Goal: Information Seeking & Learning: Learn about a topic

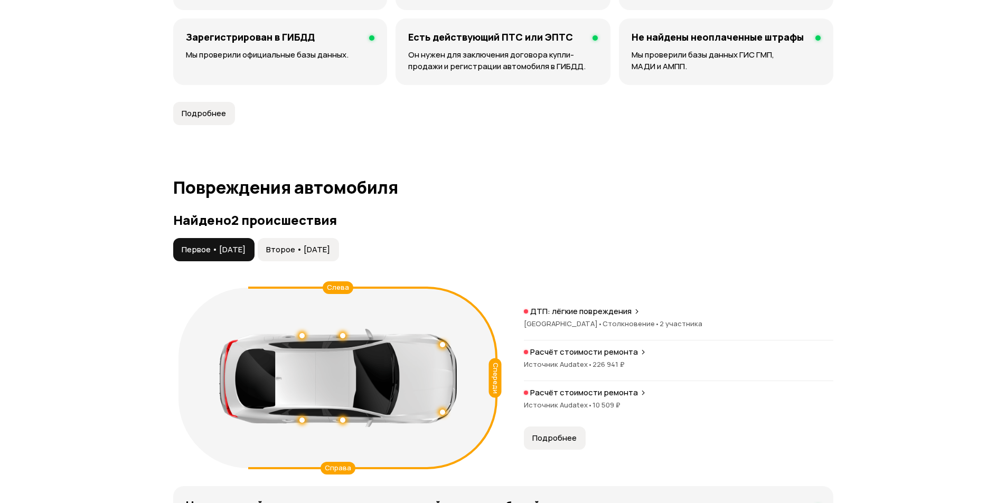
scroll to position [1214, 0]
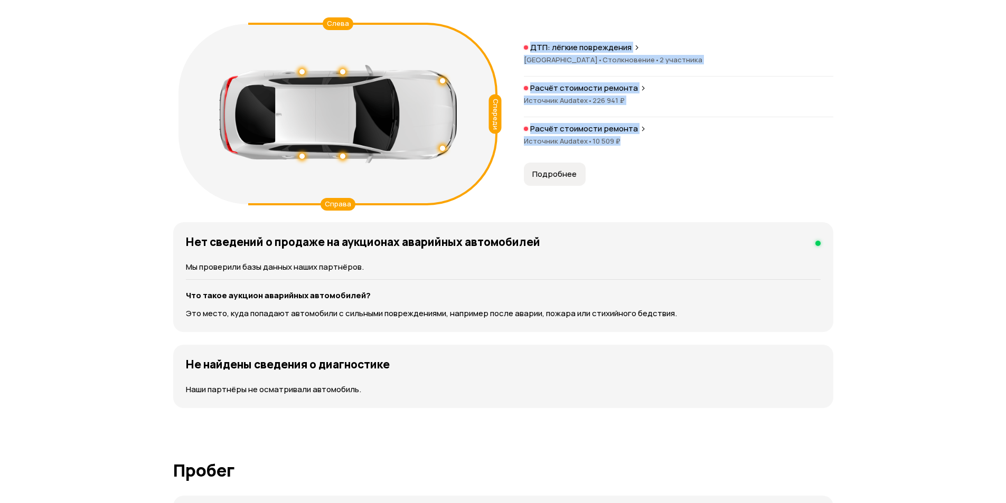
drag, startPoint x: 503, startPoint y: 27, endPoint x: 624, endPoint y: 146, distance: 169.1
click at [624, 146] on div "Спереди Слева Справа ДТП: лёгкие повреждения [GEOGRAPHIC_DATA] • Столкновение •…" at bounding box center [503, 113] width 660 height 191
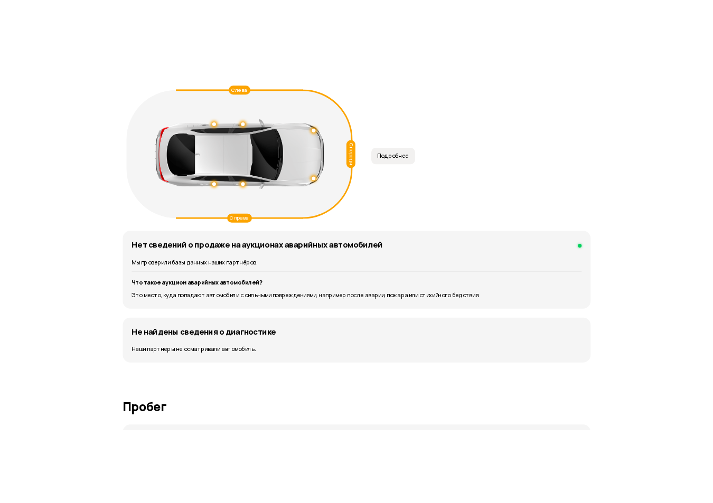
scroll to position [1056, 0]
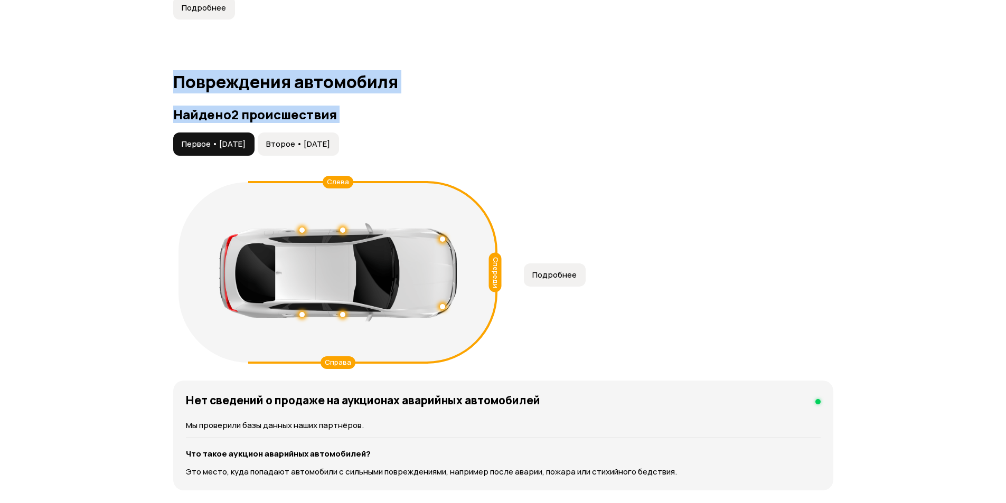
drag, startPoint x: 130, startPoint y: 88, endPoint x: 569, endPoint y: 351, distance: 511.7
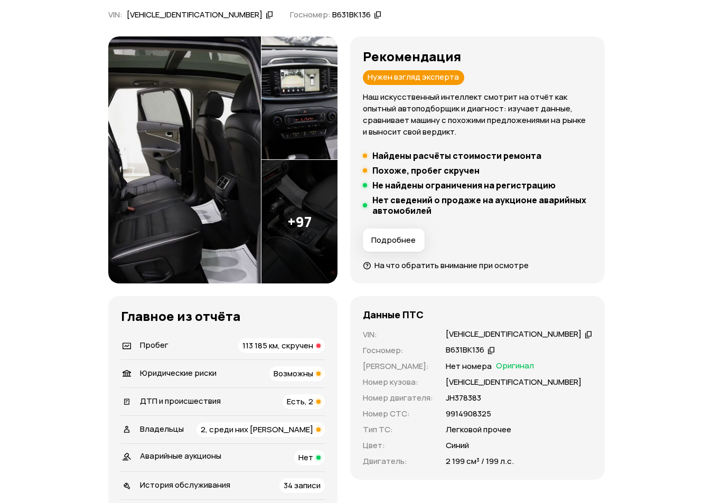
scroll to position [264, 0]
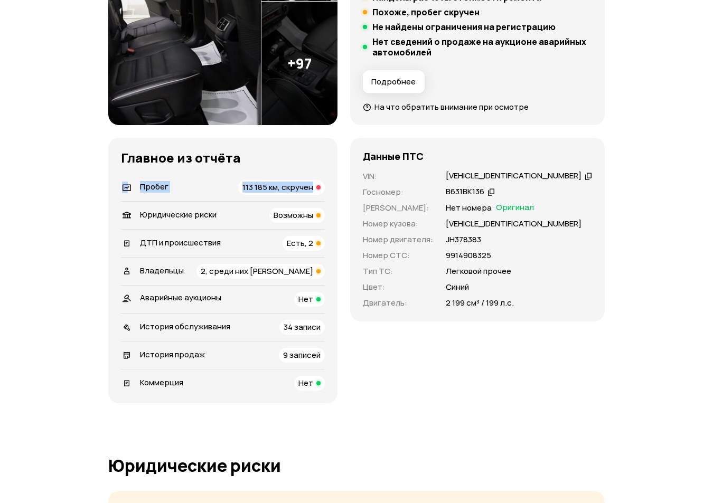
drag, startPoint x: 117, startPoint y: 189, endPoint x: 341, endPoint y: 186, distance: 223.9
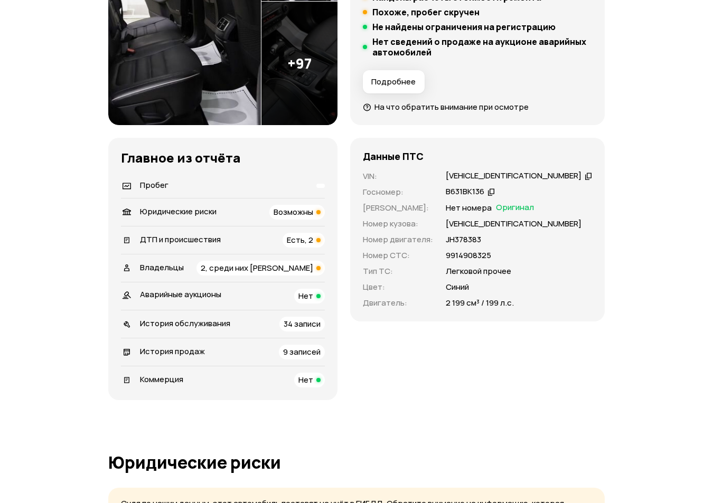
drag, startPoint x: 282, startPoint y: 235, endPoint x: 334, endPoint y: 241, distance: 51.5
click at [325, 241] on div "ДТП и происшествия Есть, 2" at bounding box center [223, 240] width 204 height 15
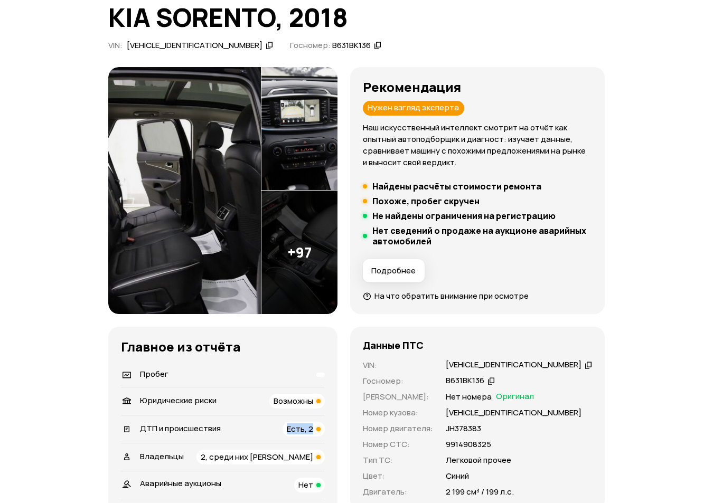
scroll to position [233, 0]
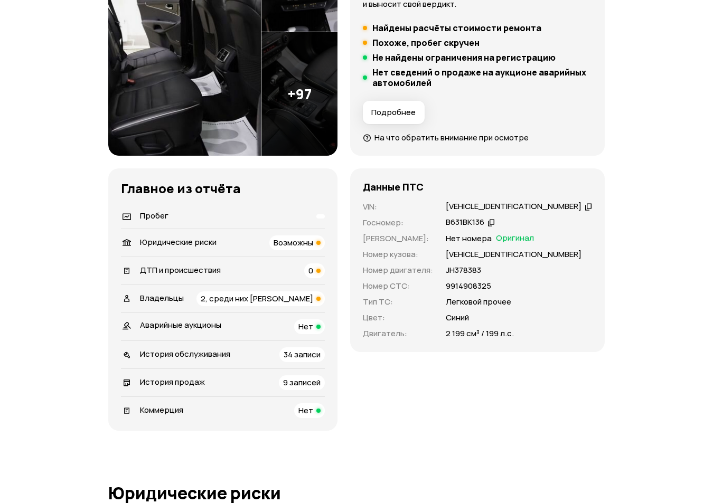
drag, startPoint x: 276, startPoint y: 243, endPoint x: 327, endPoint y: 246, distance: 51.8
click at [325, 246] on div "Юридические риски Возможны" at bounding box center [223, 242] width 204 height 15
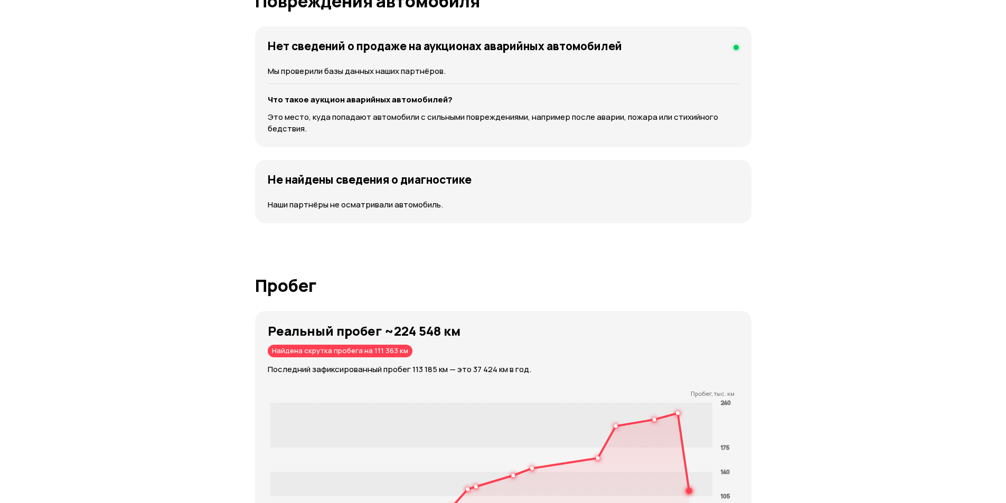
scroll to position [1456, 0]
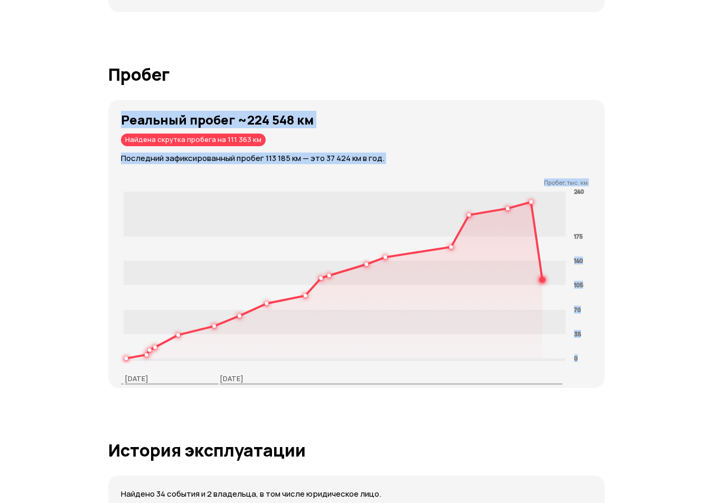
drag, startPoint x: 112, startPoint y: 121, endPoint x: 510, endPoint y: 183, distance: 402.3
click at [568, 216] on div "Реальный пробег ~224 548 км Найдена скрутка пробега на 111 363 км Последний заф…" at bounding box center [356, 244] width 496 height 288
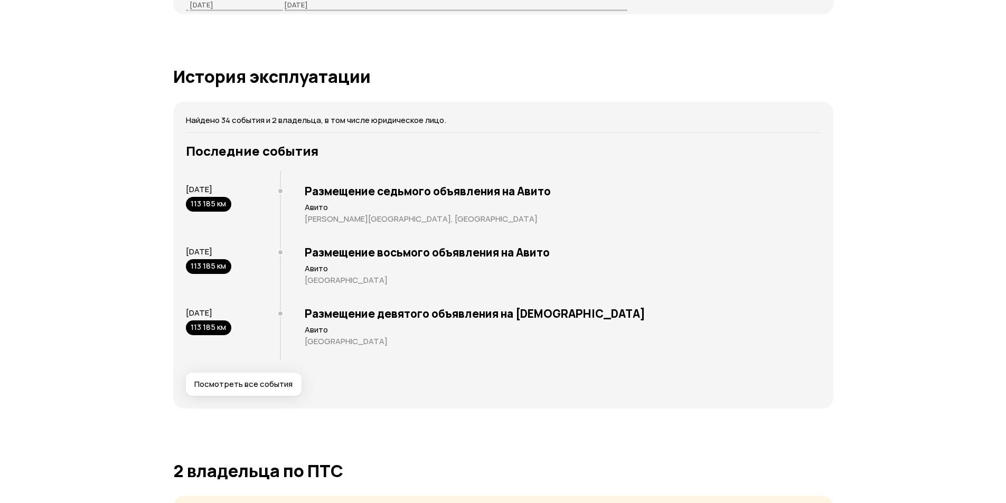
scroll to position [1720, 0]
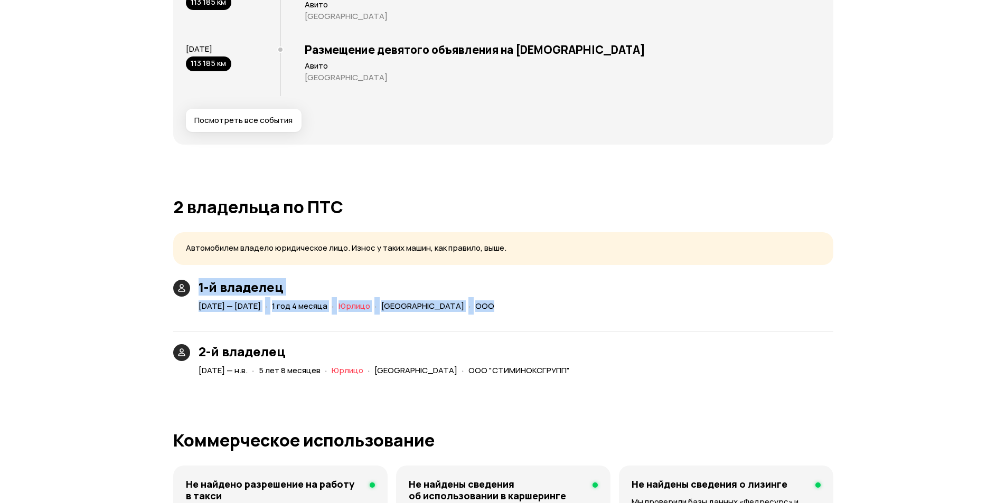
drag, startPoint x: 136, startPoint y: 271, endPoint x: 666, endPoint y: 320, distance: 531.8
click at [666, 320] on div "Отчёт от [DATE] Полностью сформирован   Скачать PDF   Поделиться KIA SORENTO, 2…" at bounding box center [503, 327] width 1006 height 4019
click at [673, 310] on div "1-й владелец [DATE] — [DATE] · 1 год 4 месяца · Юрлицо · [GEOGRAPHIC_DATA] · ООО" at bounding box center [503, 297] width 660 height 34
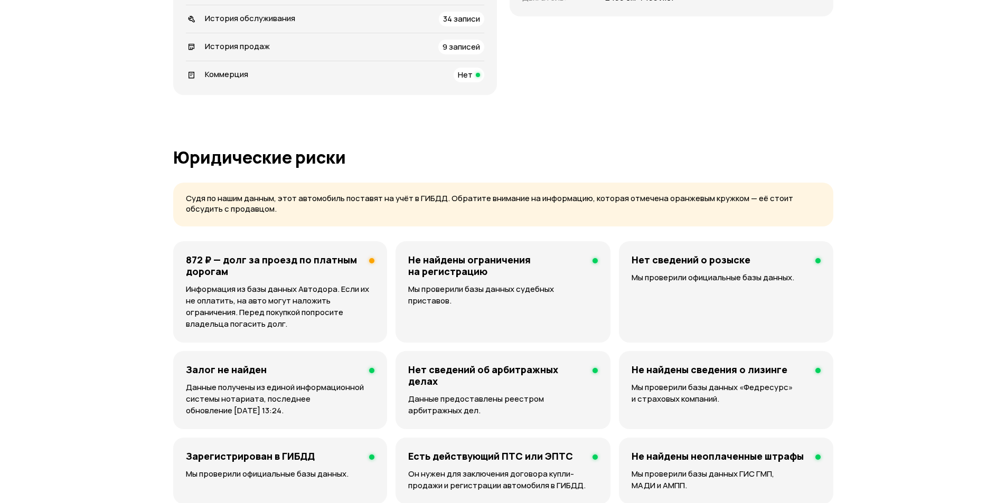
scroll to position [581, 0]
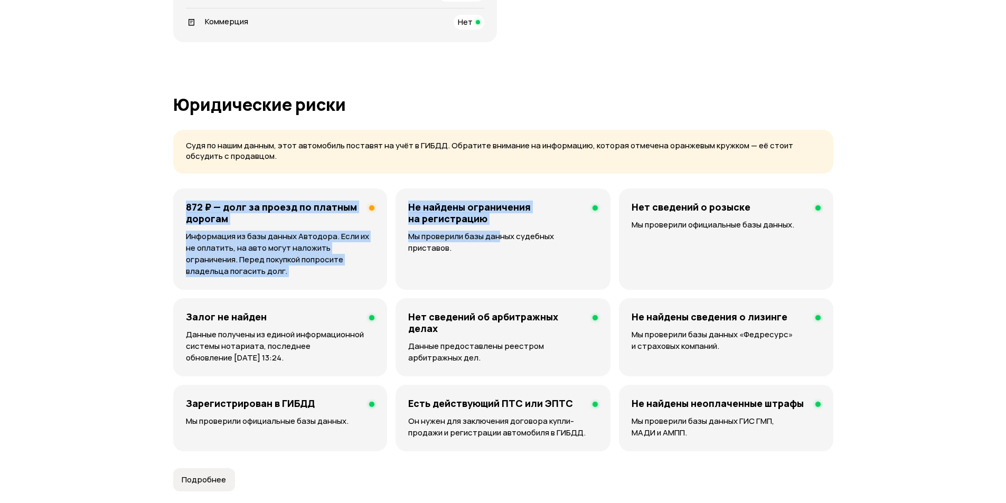
drag, startPoint x: 185, startPoint y: 205, endPoint x: 499, endPoint y: 270, distance: 321.3
click at [499, 270] on div "872 ₽ — долг за проезд по платным дорогам Информация из базы данных Автодора. Е…" at bounding box center [503, 319] width 660 height 263
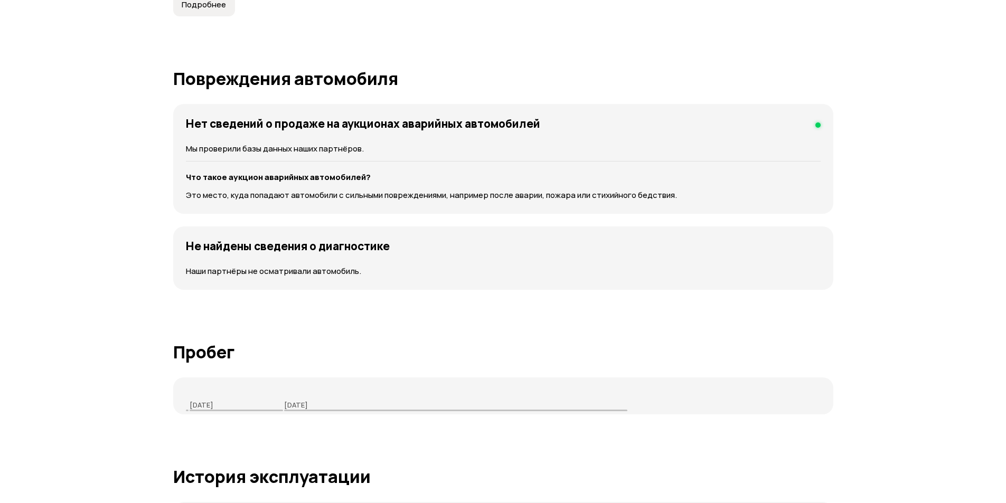
scroll to position [1214, 0]
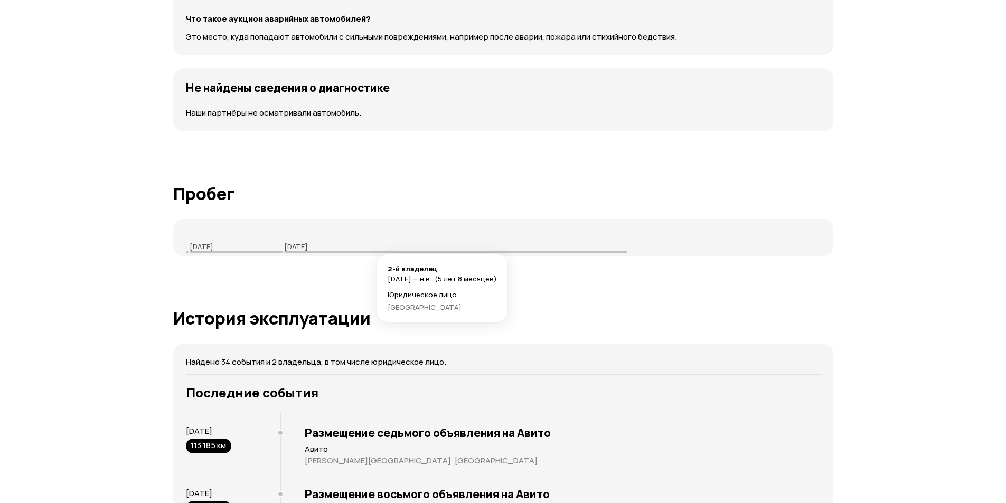
drag, startPoint x: 157, startPoint y: 199, endPoint x: 390, endPoint y: 248, distance: 238.4
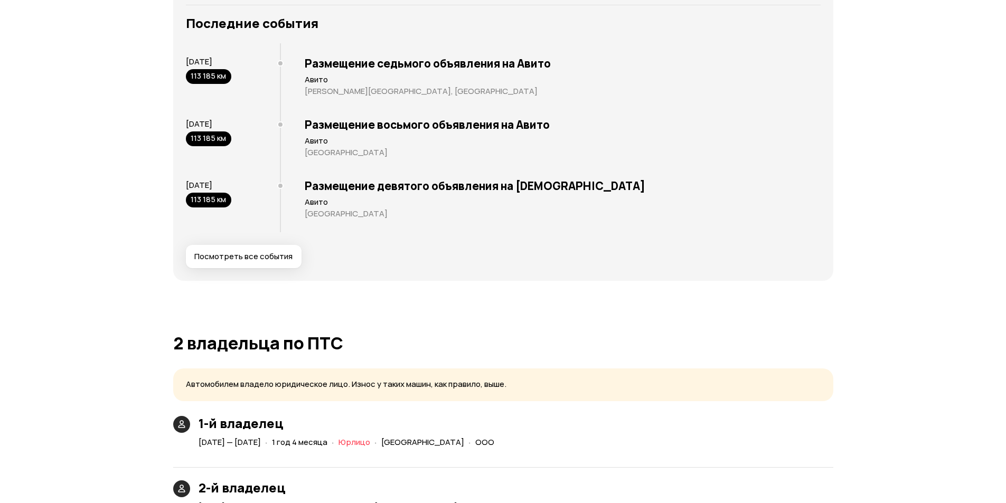
scroll to position [1531, 0]
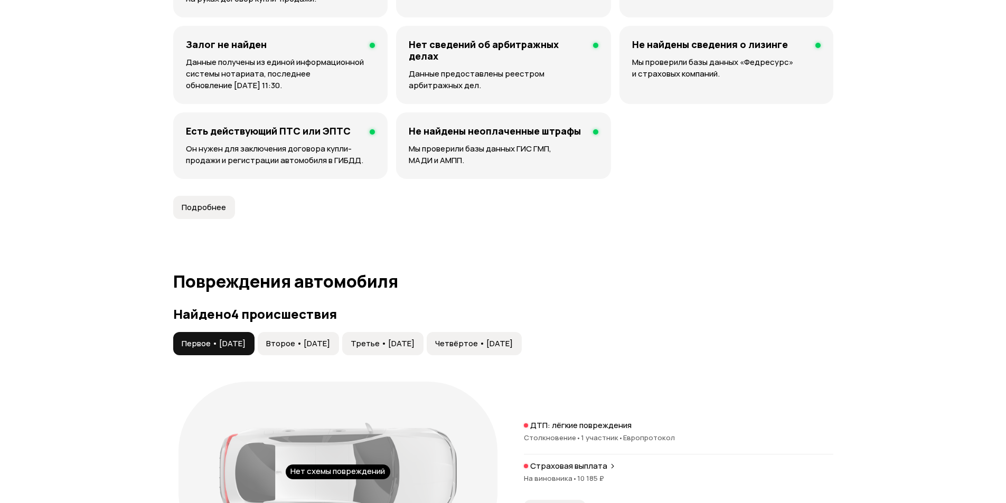
scroll to position [1056, 0]
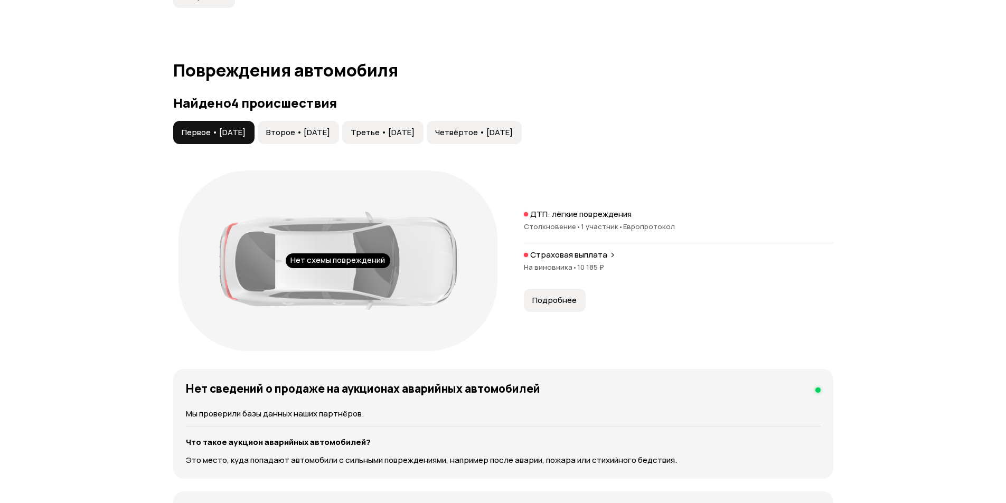
click at [322, 126] on button "Второе • 07 мар 2020" at bounding box center [298, 132] width 81 height 23
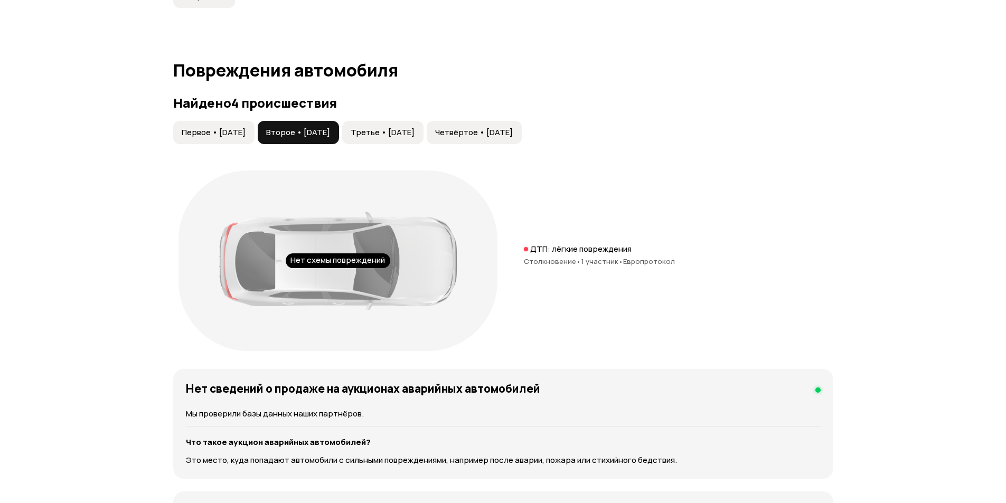
click at [397, 130] on span "Третье • 01 авг 2024" at bounding box center [383, 132] width 64 height 11
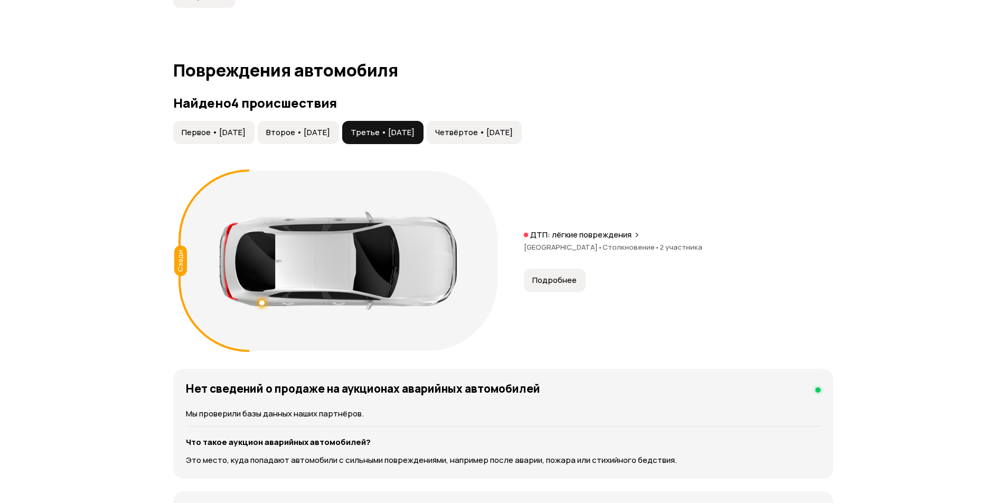
click at [522, 125] on button "Четвёртое • 01 авг 2024" at bounding box center [474, 132] width 95 height 23
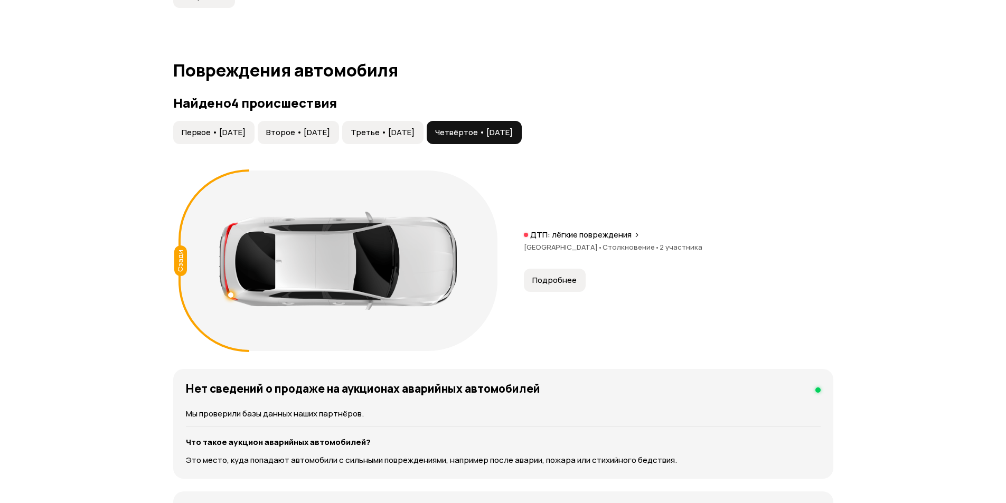
drag, startPoint x: 672, startPoint y: 128, endPoint x: 274, endPoint y: 119, distance: 398.2
click at [275, 119] on div "Найдено 4 происшествия Первое • 01 фев 2019 Второе • 07 мар 2020 Третье • 01 ав…" at bounding box center [503, 226] width 660 height 261
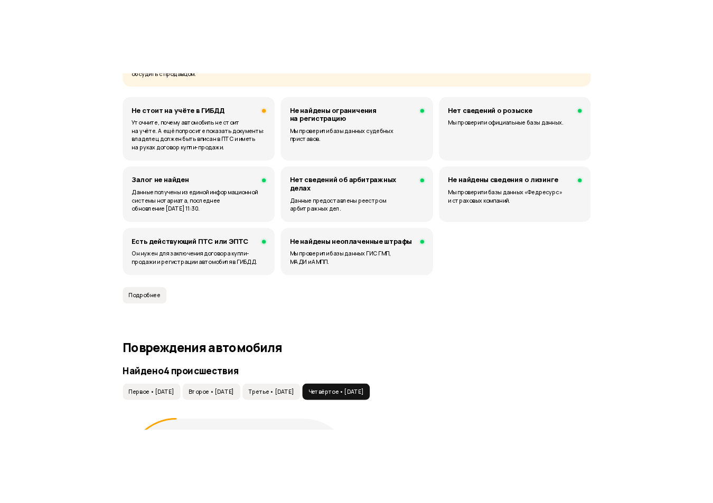
scroll to position [950, 0]
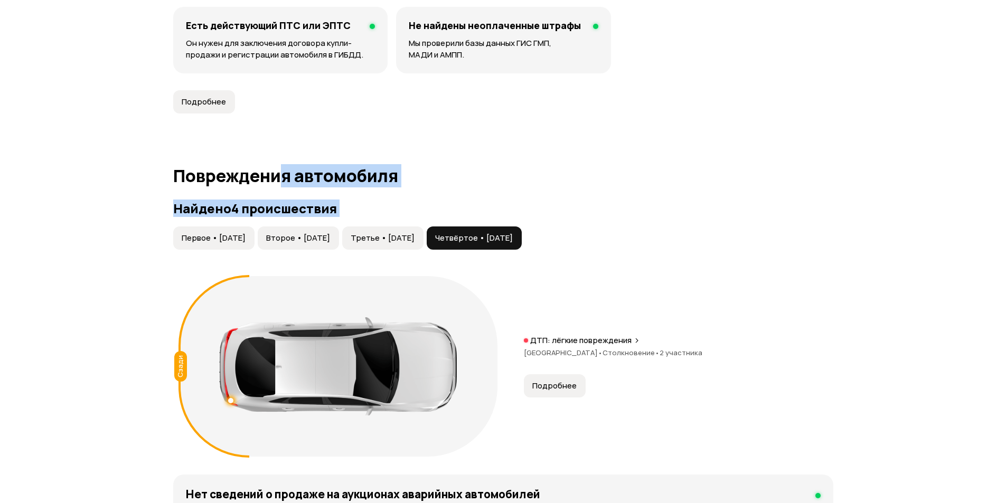
drag, startPoint x: 280, startPoint y: 175, endPoint x: 557, endPoint y: 260, distance: 289.8
click at [557, 260] on article "Повреждения автомобиля Найдено 4 происшествия Первое • 01 фев 2019 Второе • 07 …" at bounding box center [503, 413] width 660 height 494
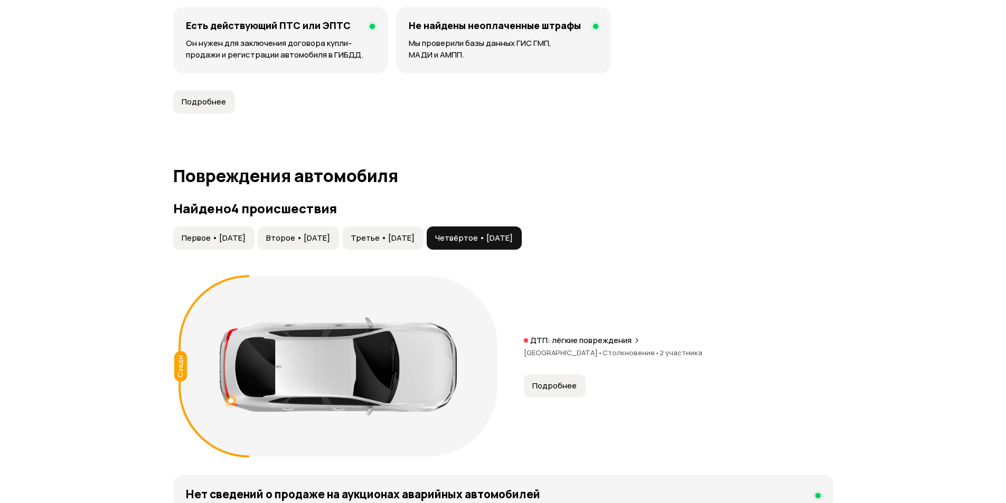
drag, startPoint x: 648, startPoint y: 209, endPoint x: 293, endPoint y: 237, distance: 355.9
click at [293, 237] on div "Найдено 4 происшествия Первое • 01 фев 2019 Второе • 07 мар 2020 Третье • 01 ав…" at bounding box center [503, 331] width 660 height 261
drag, startPoint x: 139, startPoint y: 163, endPoint x: 562, endPoint y: 172, distance: 423.0
click at [630, 188] on article "Повреждения автомобиля Найдено 4 происшествия Первое • 01 фев 2019 Второе • 07 …" at bounding box center [503, 413] width 660 height 494
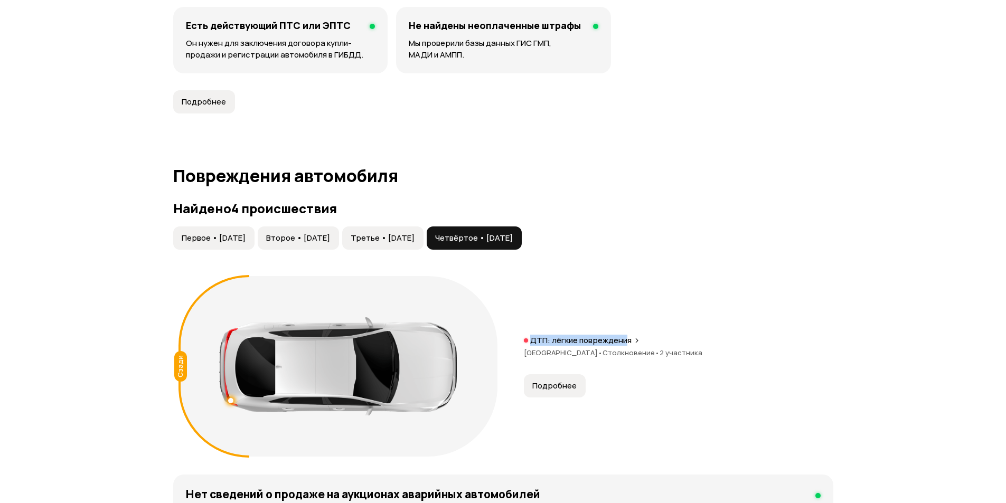
drag, startPoint x: 624, startPoint y: 219, endPoint x: 382, endPoint y: 225, distance: 242.4
click at [382, 225] on div "Найдено 4 происшествия Первое • 01 фев 2019 Второе • 07 мар 2020 Третье • 01 ав…" at bounding box center [503, 331] width 660 height 261
click at [206, 230] on button "Первое • 01 фев 2019" at bounding box center [213, 237] width 81 height 23
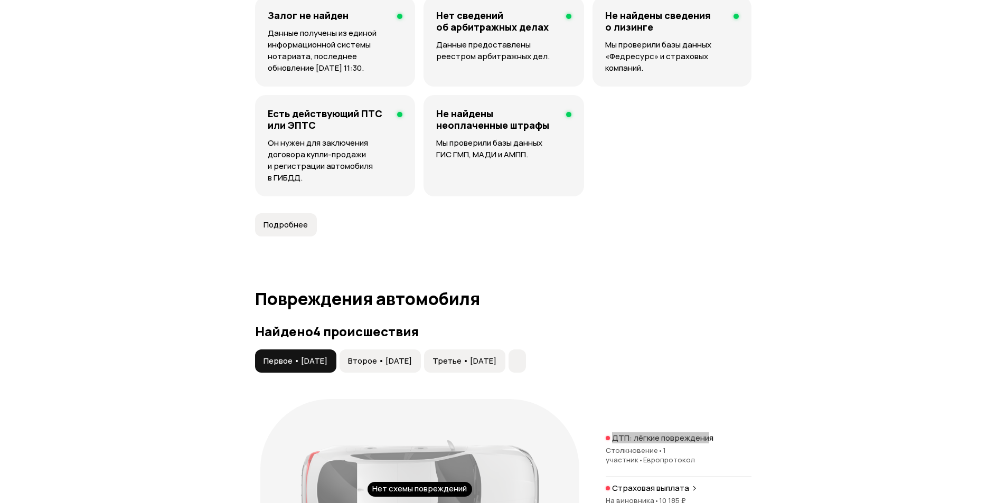
scroll to position [1056, 0]
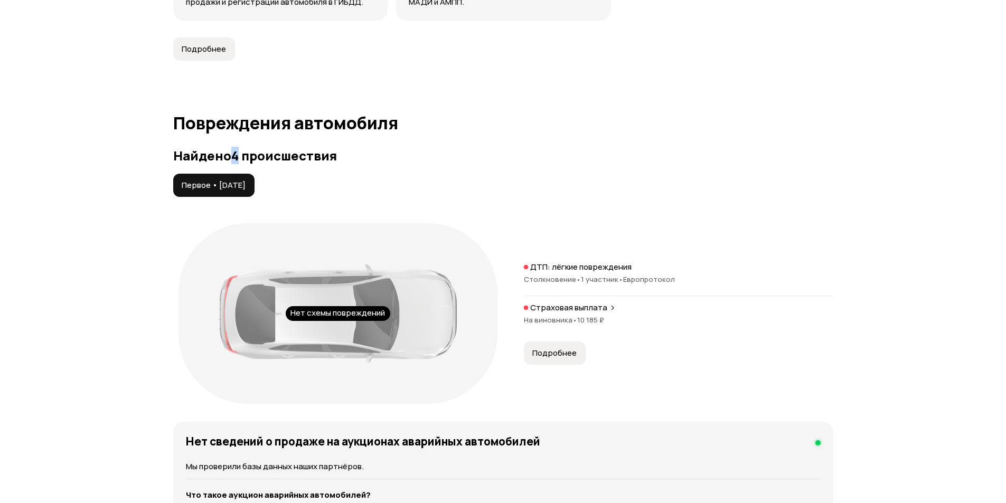
click at [233, 159] on h3 "Найдено 4 происшествия" at bounding box center [503, 155] width 660 height 15
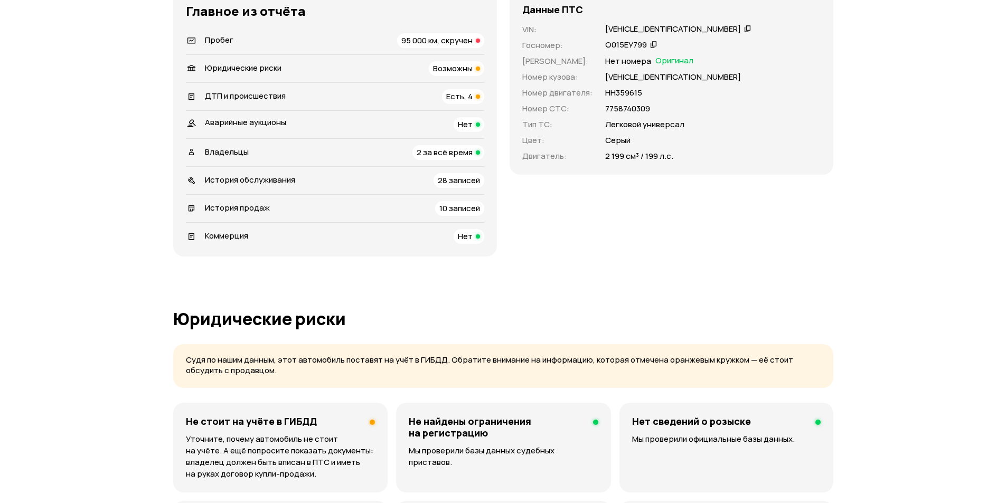
scroll to position [422, 0]
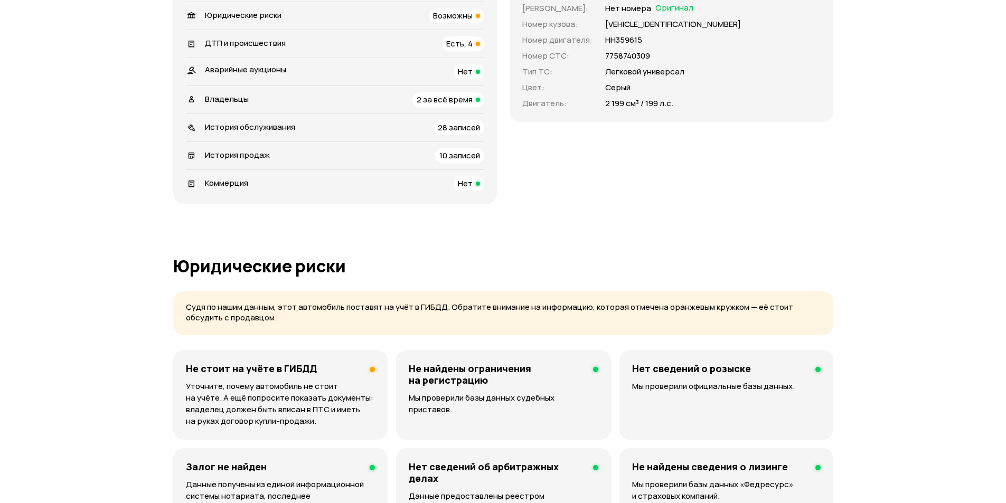
click at [457, 39] on span "Есть, 4" at bounding box center [459, 43] width 26 height 11
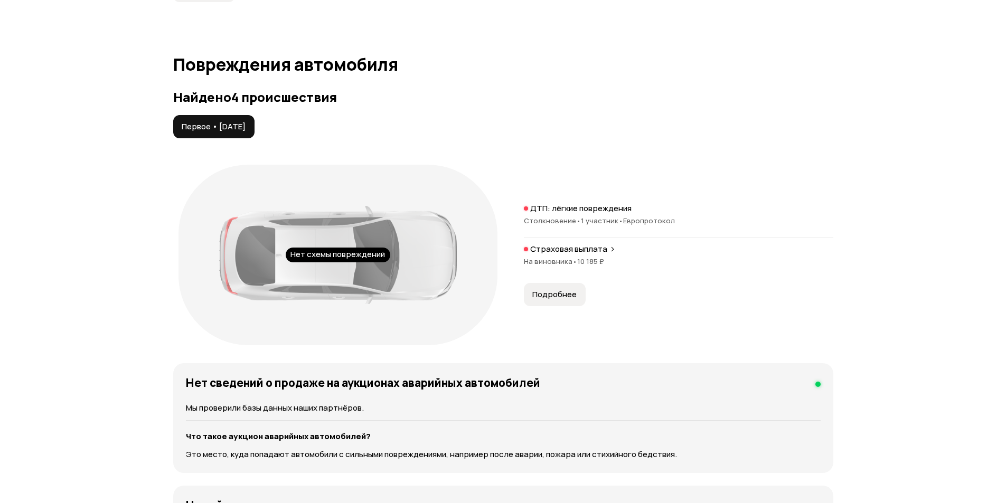
scroll to position [1117, 0]
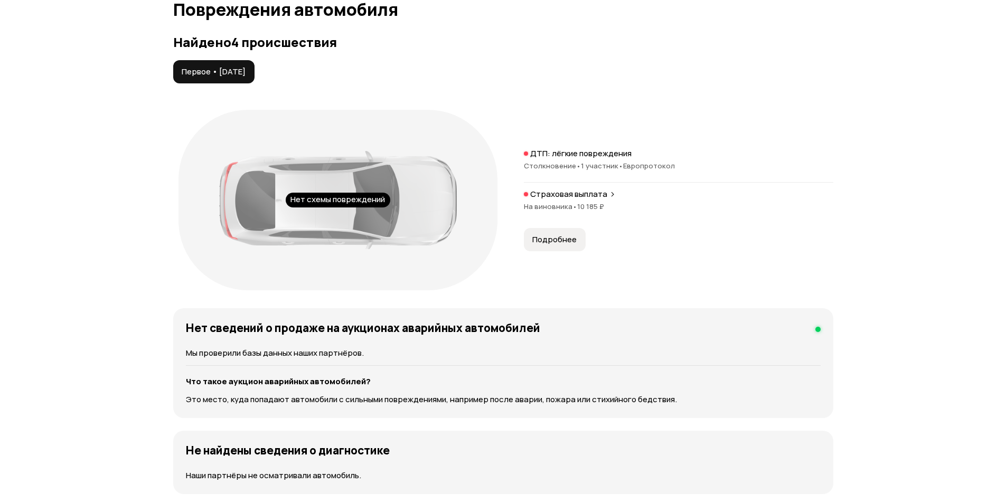
click at [575, 200] on div "Страховая выплата На виновника • 10 185 ₽" at bounding box center [678, 206] width 309 height 34
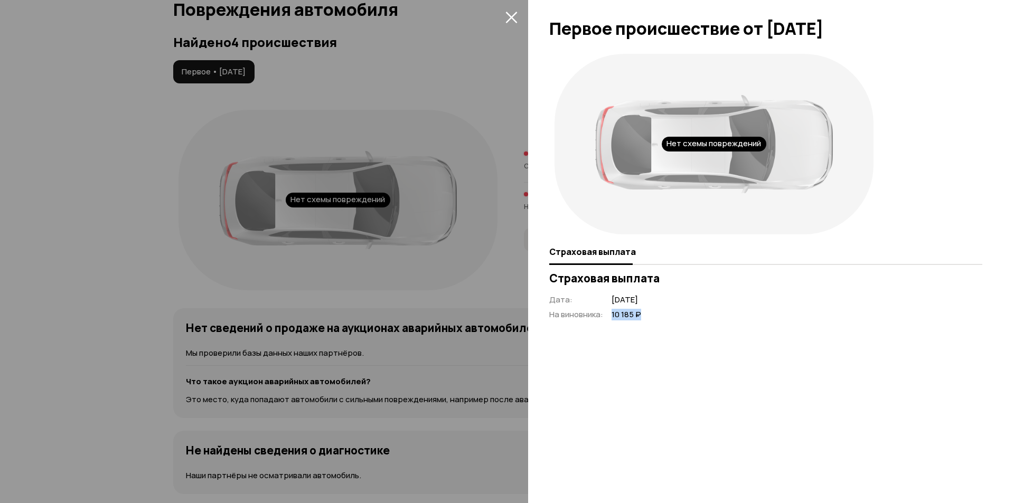
drag, startPoint x: 619, startPoint y: 318, endPoint x: 647, endPoint y: 314, distance: 28.2
click at [641, 314] on div "Дата : март 2019 года На виновника : 10 185 ₽" at bounding box center [595, 308] width 92 height 26
click at [471, 209] on div at bounding box center [507, 251] width 1014 height 503
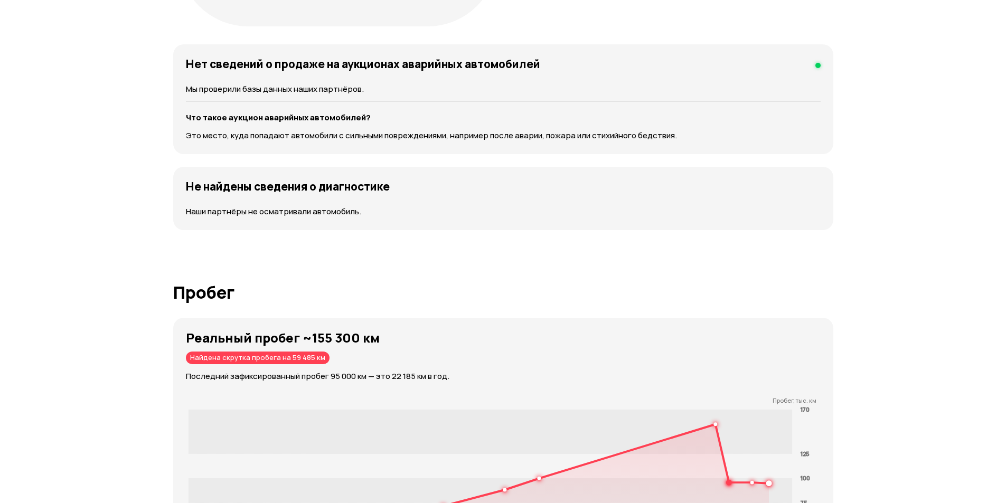
scroll to position [1433, 0]
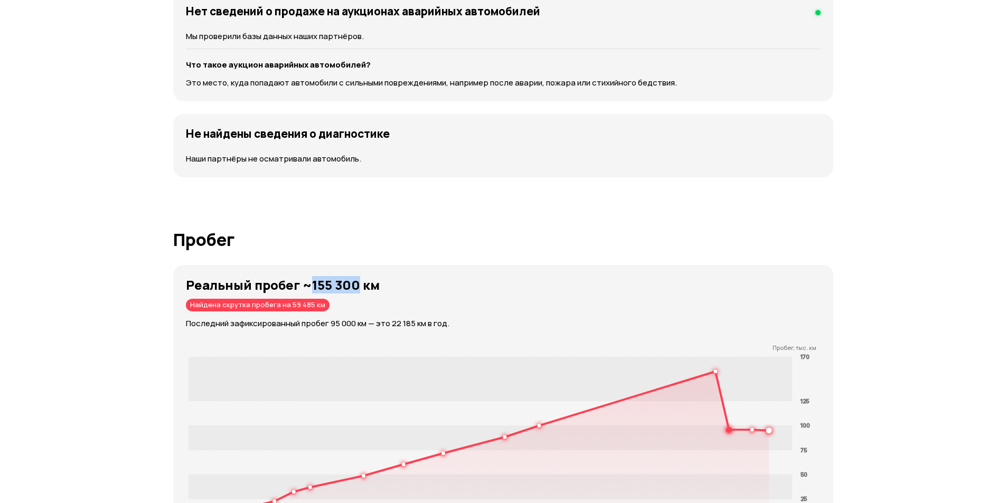
drag, startPoint x: 307, startPoint y: 278, endPoint x: 354, endPoint y: 288, distance: 47.4
click at [357, 287] on strong "Реальный пробег ~155 300 км" at bounding box center [283, 284] width 194 height 17
drag, startPoint x: 327, startPoint y: 308, endPoint x: 285, endPoint y: 304, distance: 43.0
click at [285, 304] on div "Реальный пробег ~155 300 км Найдена скрутка пробега на 59 485 км Последний зафи…" at bounding box center [509, 304] width 647 height 52
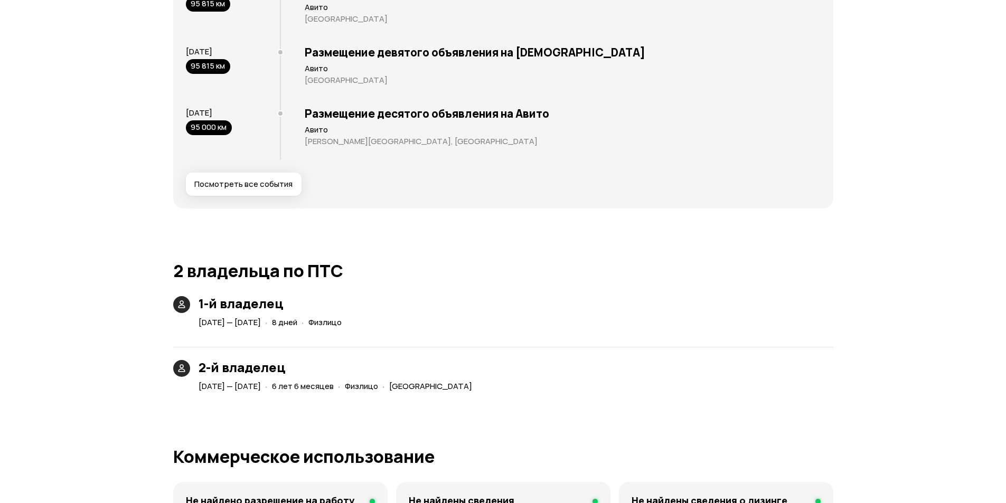
scroll to position [2278, 0]
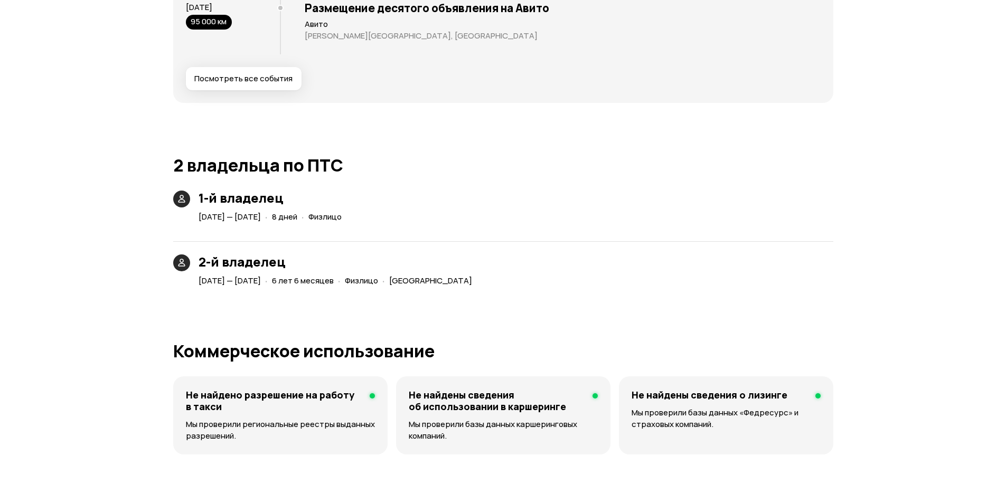
drag, startPoint x: 322, startPoint y: 279, endPoint x: 388, endPoint y: 290, distance: 67.5
click at [388, 290] on div "Юридические риски Судя по нашим данным, этот автомобиль поставят на учёт в ГИБД…" at bounding box center [503, 20] width 660 height 3239
drag, startPoint x: 307, startPoint y: 224, endPoint x: 331, endPoint y: 223, distance: 23.2
click at [299, 223] on div "· 8 дней" at bounding box center [281, 217] width 36 height 15
click at [466, 223] on div "1-й владелец 8 мая 2018 — 16 мая 2018 · 8 дней · Физлицо" at bounding box center [503, 208] width 660 height 34
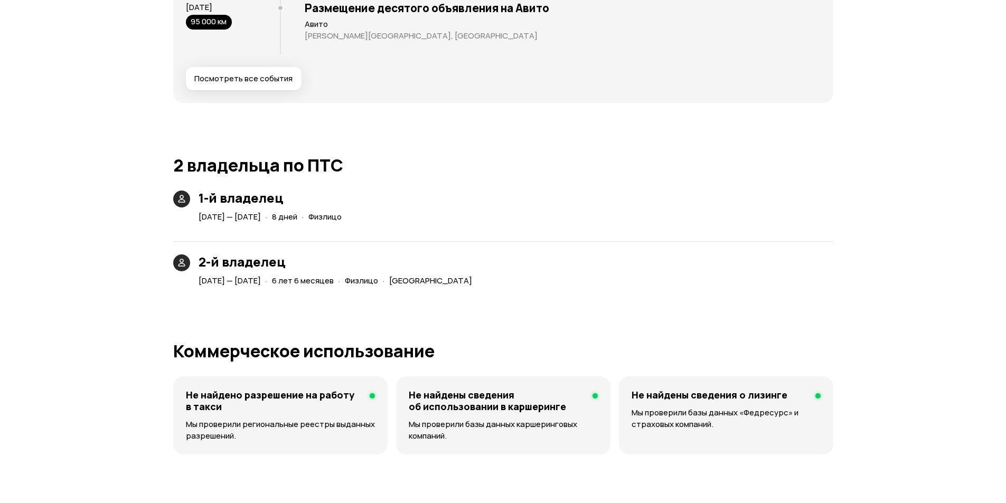
scroll to position [2384, 0]
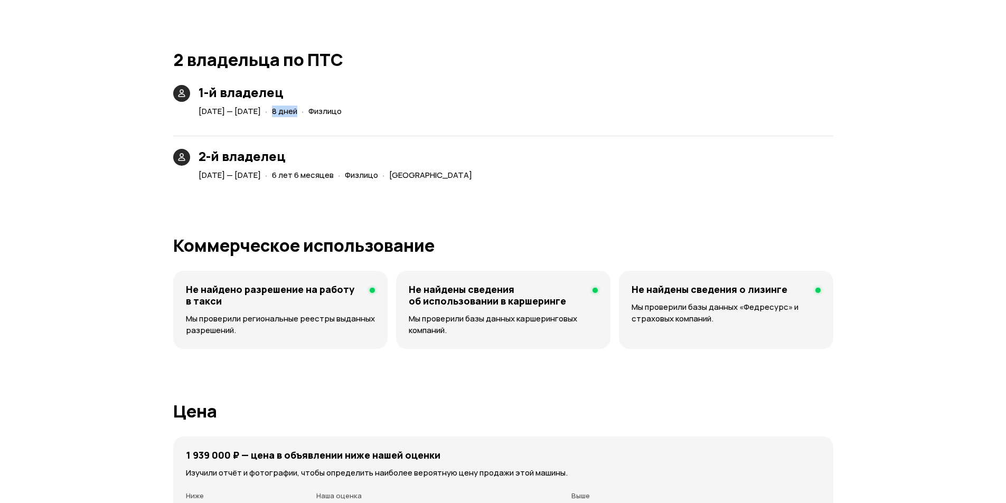
drag, startPoint x: 333, startPoint y: 115, endPoint x: 305, endPoint y: 111, distance: 27.8
click at [299, 111] on div "· 8 дней" at bounding box center [281, 111] width 36 height 15
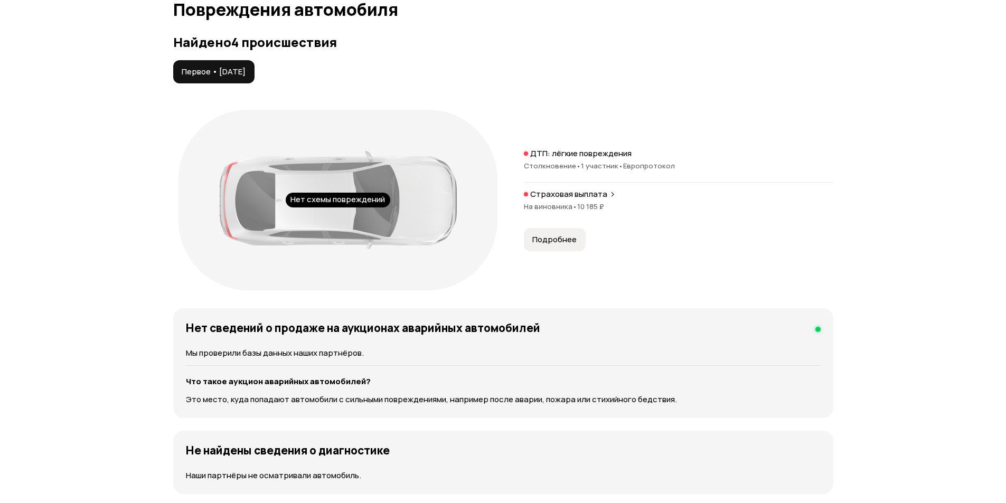
scroll to position [1011, 0]
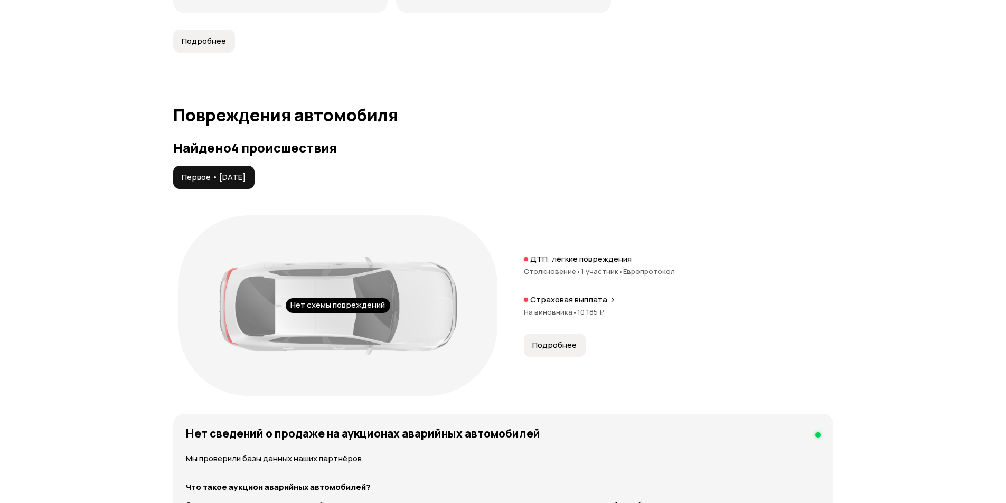
click at [606, 265] on div "ДТП: лёгкие повреждения Столкновение • 1 участник • Европротокол" at bounding box center [678, 271] width 309 height 34
click at [645, 273] on span "Европротокол" at bounding box center [649, 272] width 52 height 10
click at [556, 338] on button "Подробнее" at bounding box center [555, 345] width 62 height 23
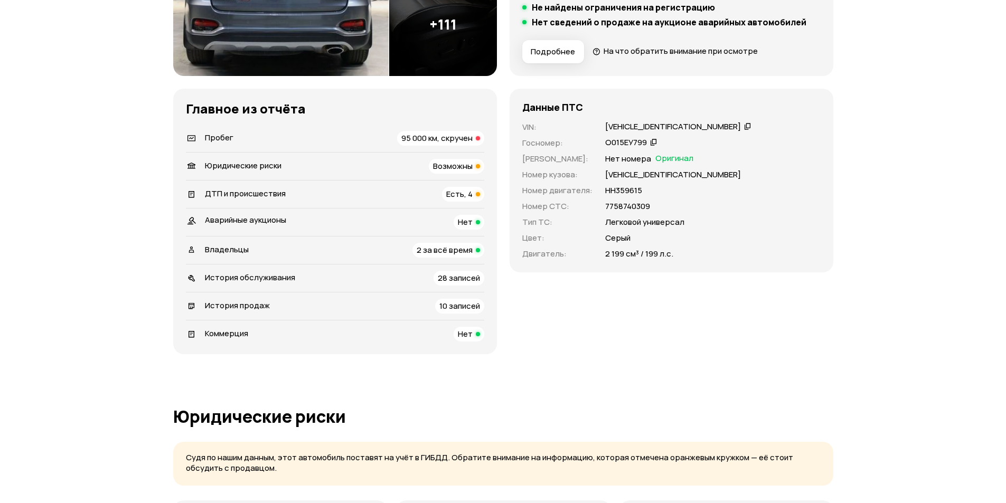
scroll to position [0, 0]
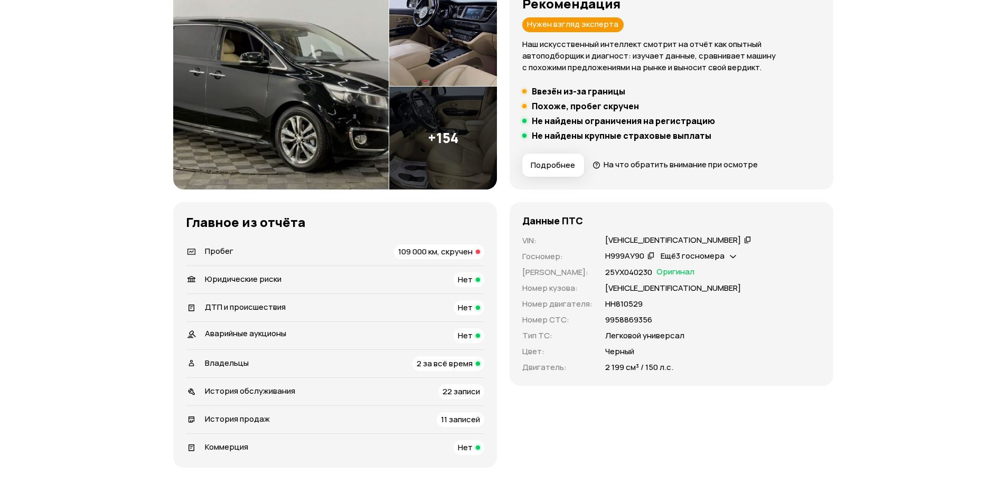
scroll to position [264, 0]
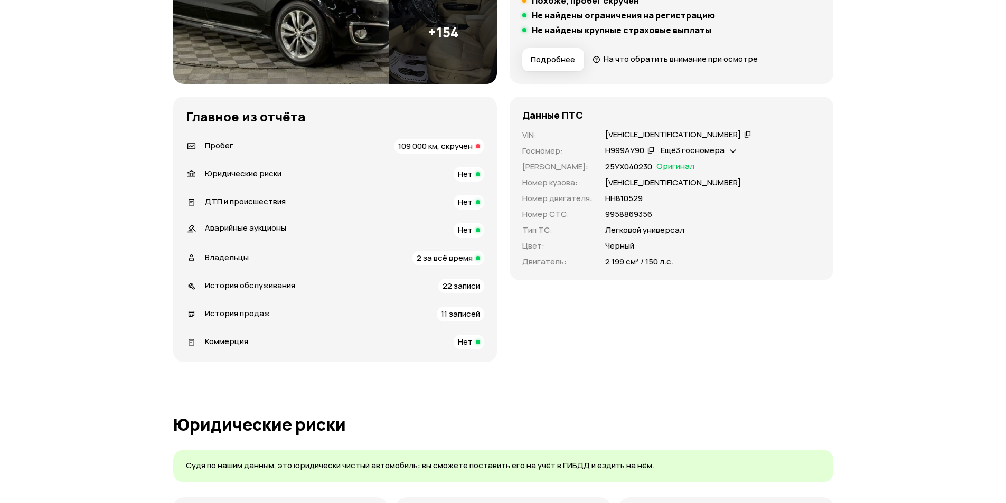
click at [454, 148] on span "109 000 км, скручен" at bounding box center [435, 145] width 74 height 11
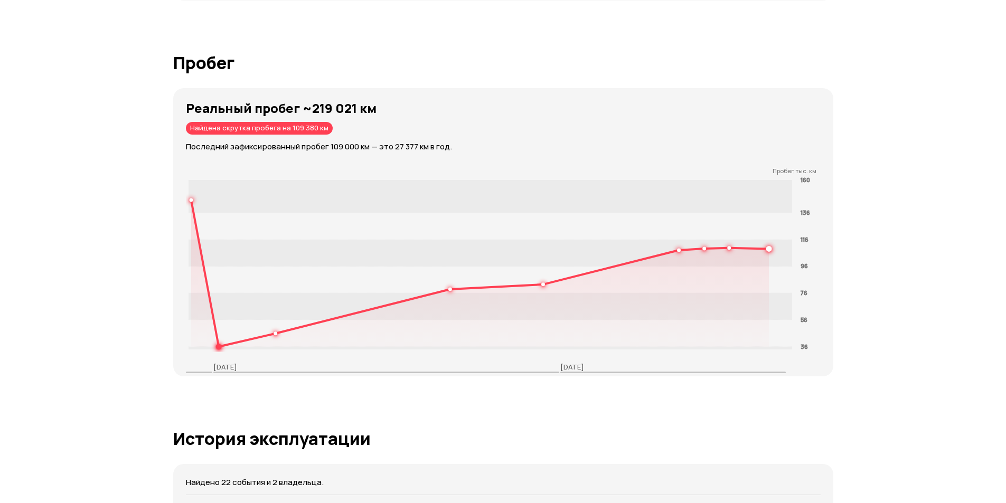
scroll to position [1597, 0]
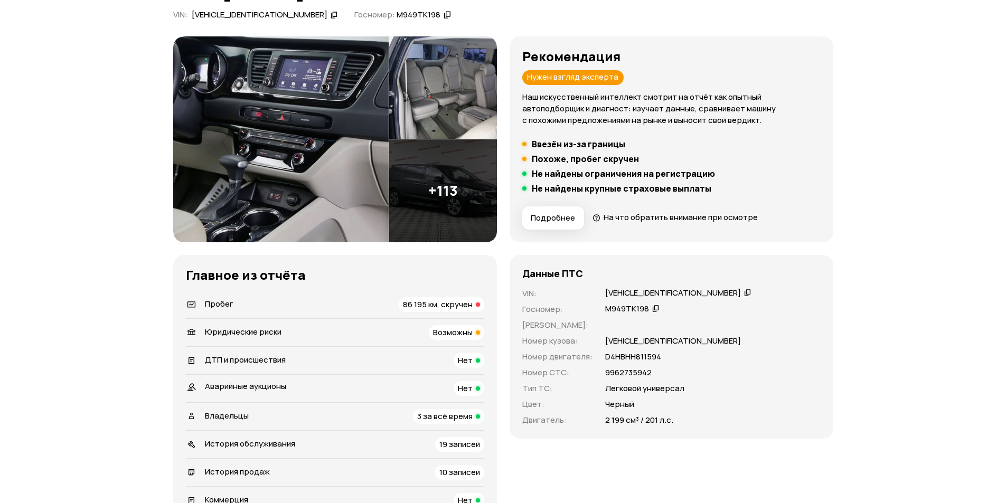
scroll to position [211, 0]
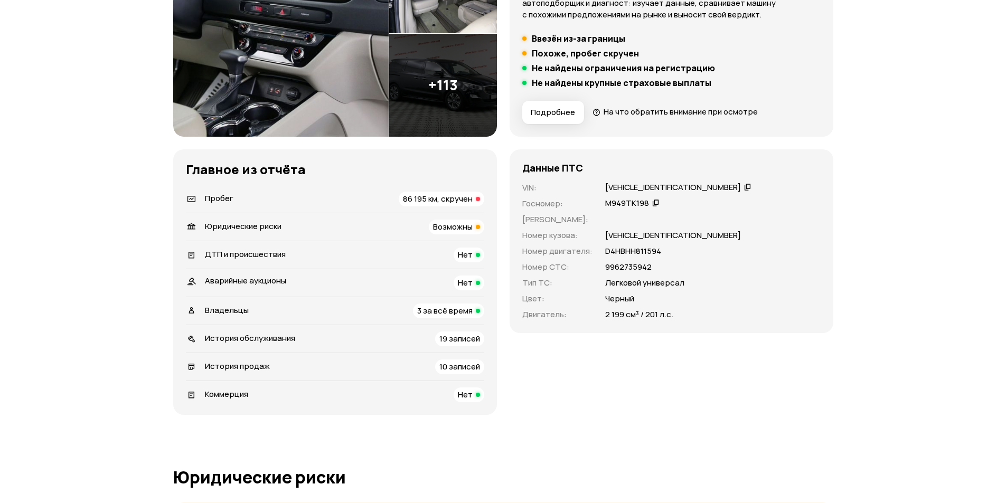
click at [446, 194] on span "86 195 км, скручен" at bounding box center [438, 198] width 70 height 11
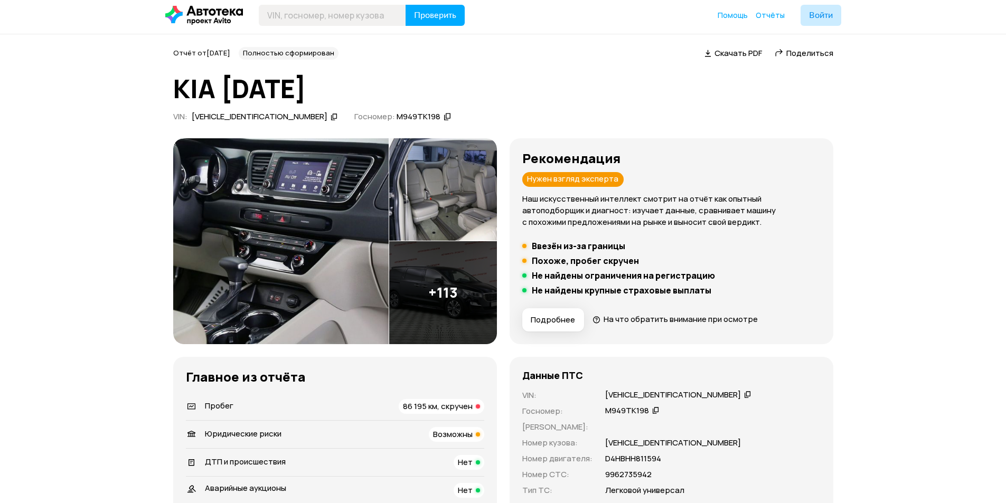
scroll to position [109, 0]
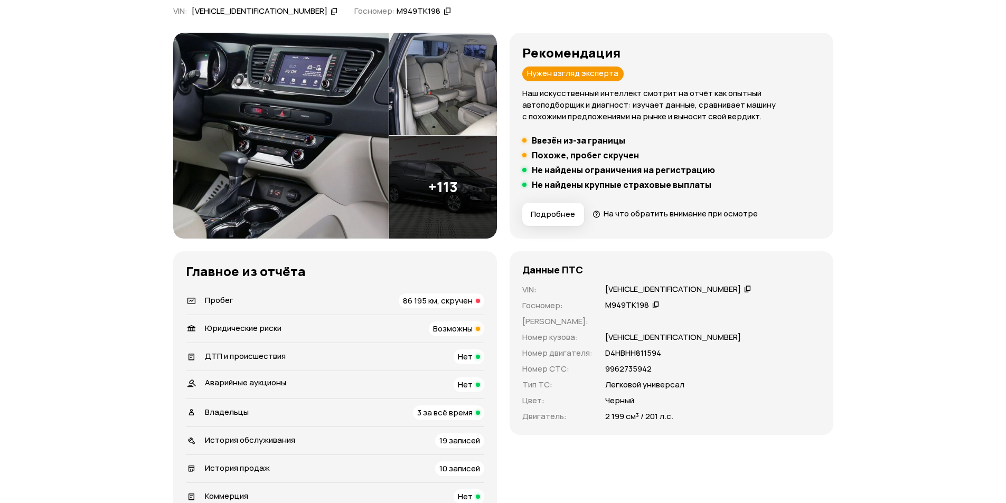
click at [328, 171] on img at bounding box center [280, 136] width 215 height 206
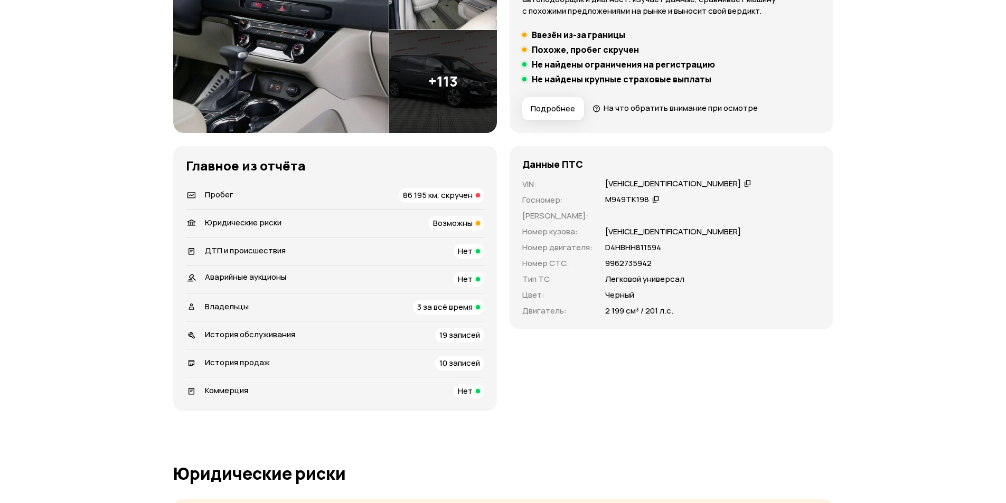
scroll to position [0, 0]
